Goal: Find specific page/section: Find specific page/section

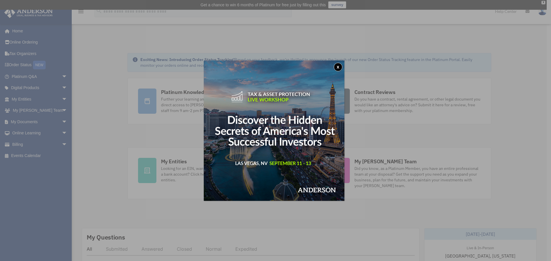
click at [337, 65] on button "x" at bounding box center [338, 67] width 9 height 9
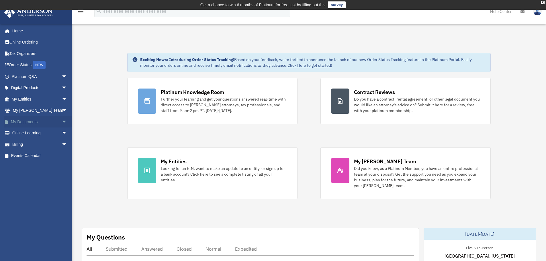
click at [62, 120] on span "arrow_drop_down" at bounding box center [67, 122] width 11 height 12
click at [62, 120] on span "arrow_drop_up" at bounding box center [67, 122] width 11 height 12
click at [62, 130] on span "arrow_drop_down" at bounding box center [67, 134] width 11 height 12
click at [62, 130] on span "arrow_drop_up" at bounding box center [67, 134] width 11 height 12
click at [62, 98] on span "arrow_drop_down" at bounding box center [67, 100] width 11 height 12
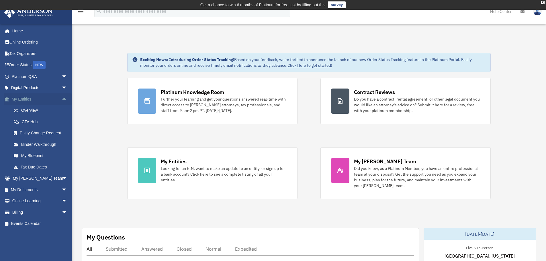
click at [62, 98] on span "arrow_drop_up" at bounding box center [67, 100] width 11 height 12
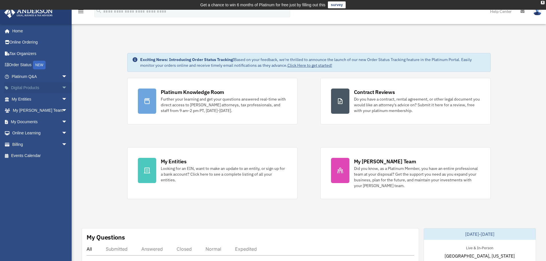
click at [62, 86] on span "arrow_drop_down" at bounding box center [67, 88] width 11 height 12
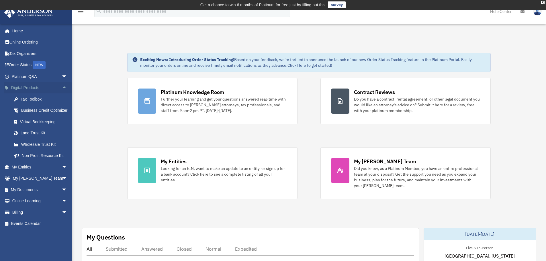
click at [62, 87] on span "arrow_drop_up" at bounding box center [67, 88] width 11 height 12
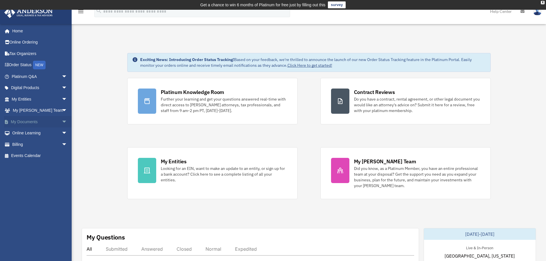
click at [62, 121] on span "arrow_drop_down" at bounding box center [67, 122] width 11 height 12
click at [62, 121] on span "arrow_drop_up" at bounding box center [67, 122] width 11 height 12
click at [62, 109] on span "arrow_drop_down" at bounding box center [67, 111] width 11 height 12
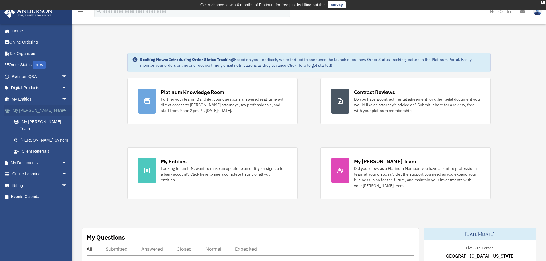
click at [62, 109] on span "arrow_drop_up" at bounding box center [67, 111] width 11 height 12
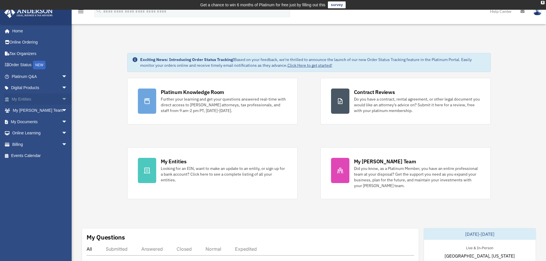
click at [62, 98] on span "arrow_drop_down" at bounding box center [67, 100] width 11 height 12
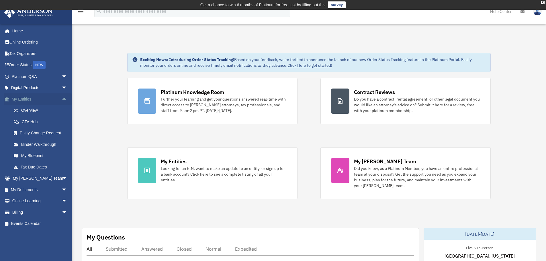
click at [62, 98] on span "arrow_drop_up" at bounding box center [67, 100] width 11 height 12
